Goal: Use online tool/utility

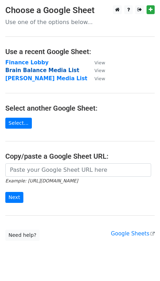
click at [29, 71] on strong "Brain Balance Media List" at bounding box center [42, 70] width 74 height 6
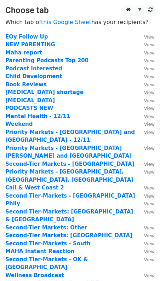
scroll to position [156, 0]
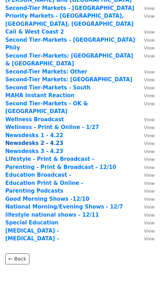
click at [37, 140] on strong "Newsdesks 2 - 4.23" at bounding box center [34, 143] width 58 height 6
